Goal: Task Accomplishment & Management: Use online tool/utility

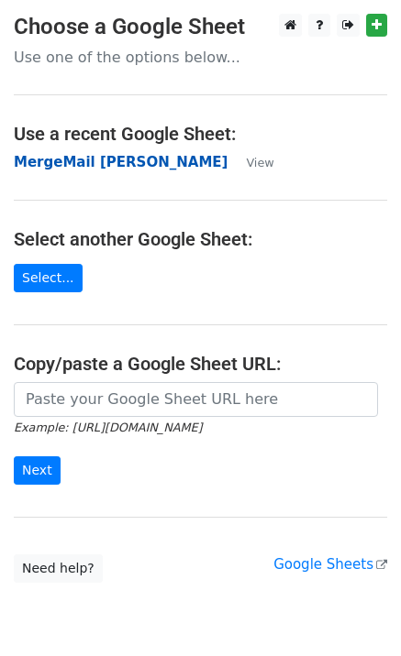
click at [91, 166] on strong "MergeMail [PERSON_NAME]" at bounding box center [121, 162] width 214 height 17
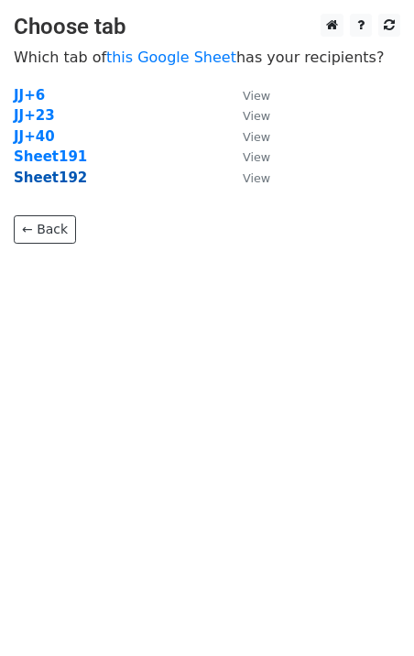
click at [68, 182] on strong "Sheet192" at bounding box center [50, 178] width 73 height 17
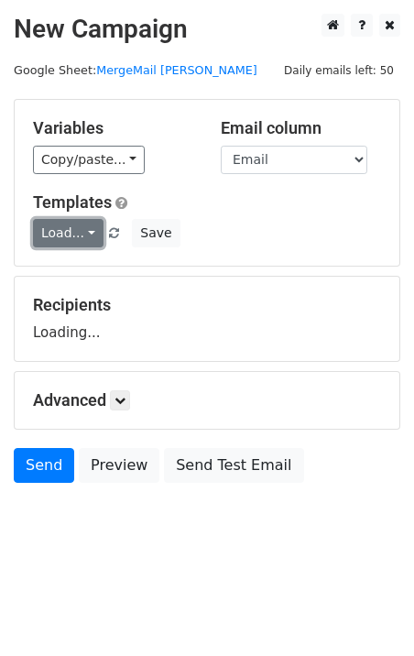
click at [69, 227] on link "Load..." at bounding box center [68, 233] width 71 height 28
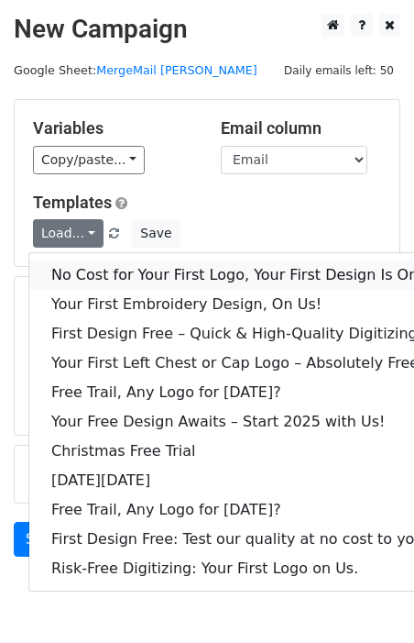
click at [96, 268] on link "No Cost for Your First Logo, Your First Design Is On Us!" at bounding box center [249, 274] width 440 height 29
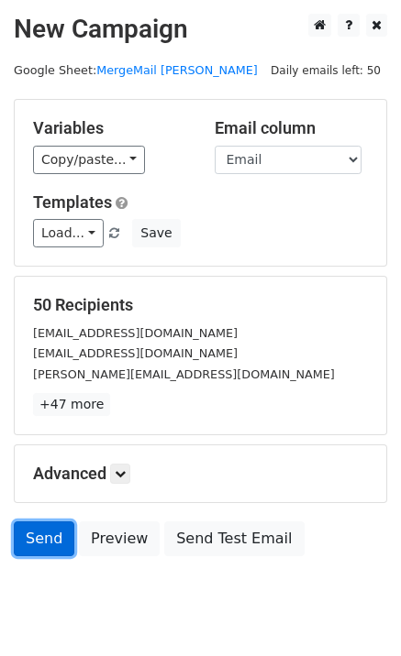
click at [49, 528] on link "Send" at bounding box center [44, 539] width 61 height 35
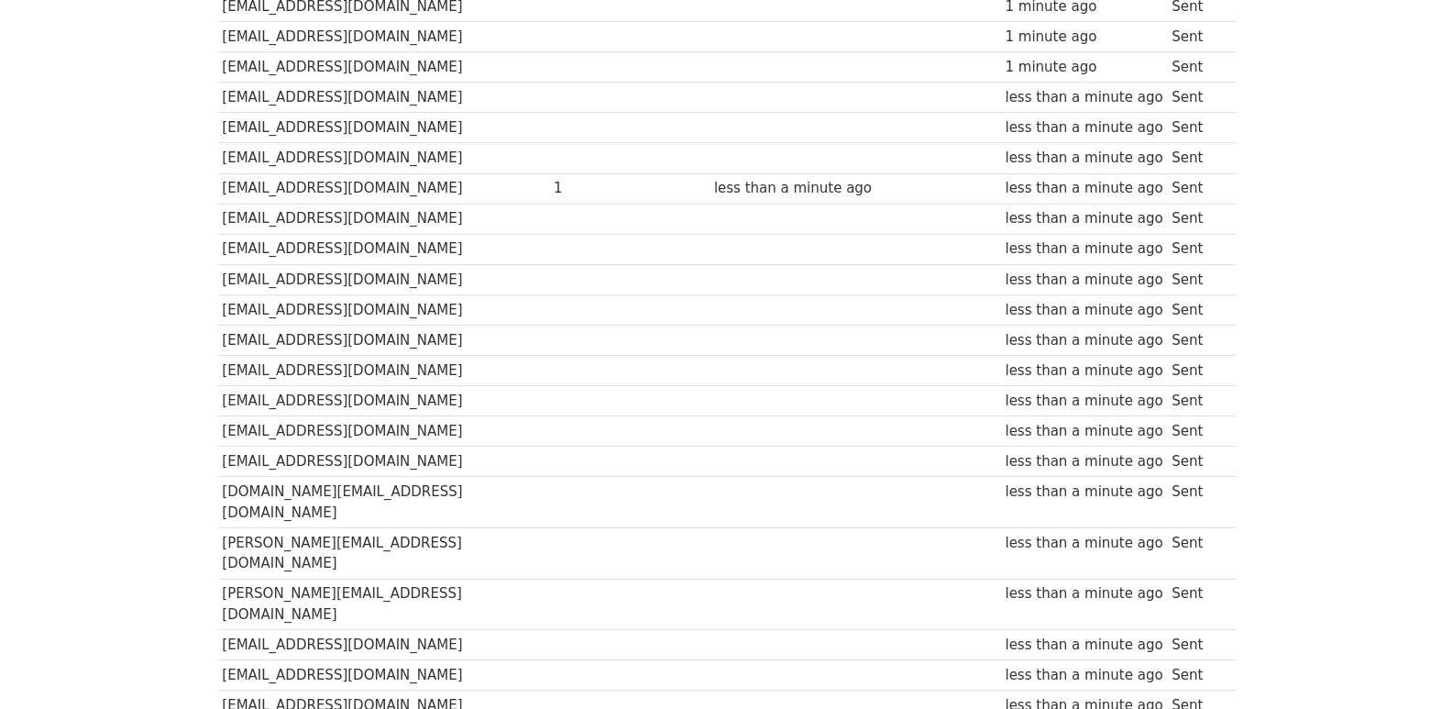
scroll to position [1276, 0]
